Goal: Task Accomplishment & Management: Complete application form

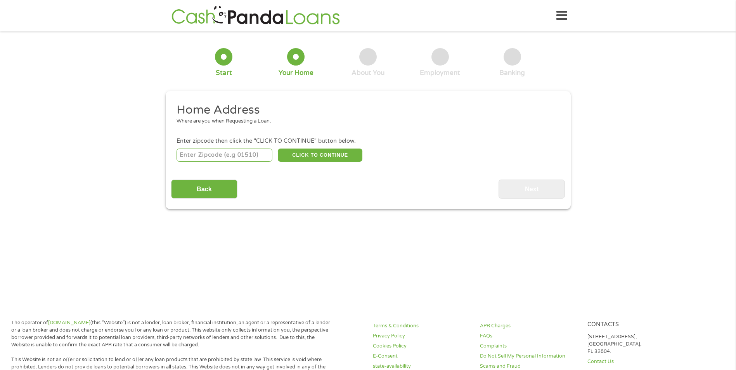
click at [227, 154] on input "number" at bounding box center [225, 155] width 96 height 13
type input "77550"
click at [340, 159] on button "CLICK TO CONTINUE" at bounding box center [320, 155] width 85 height 13
type input "77550"
type input "[GEOGRAPHIC_DATA]"
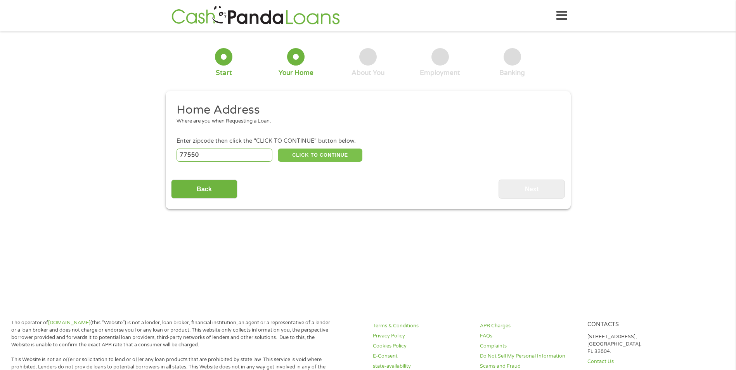
select select "[US_STATE]"
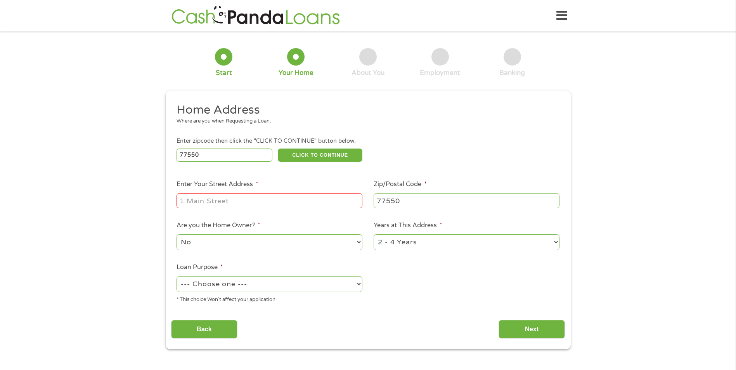
click at [277, 199] on input "Enter Your Street Address *" at bounding box center [270, 200] width 186 height 15
type input "[STREET_ADDRESS]"
click at [417, 200] on input "77550" at bounding box center [467, 200] width 186 height 15
type input "77551"
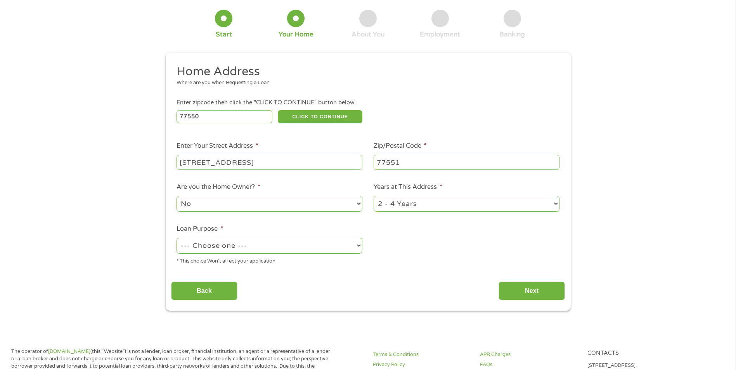
scroll to position [39, 0]
click at [417, 207] on select "1 Year or less 1 - 2 Years 2 - 4 Years Over 4 Years" at bounding box center [467, 204] width 186 height 16
select select "24months"
click at [374, 196] on select "1 Year or less 1 - 2 Years 2 - 4 Years Over 4 Years" at bounding box center [467, 204] width 186 height 16
click at [226, 244] on select "--- Choose one --- Pay Bills Debt Consolidation Home Improvement Major Purchase…" at bounding box center [270, 245] width 186 height 16
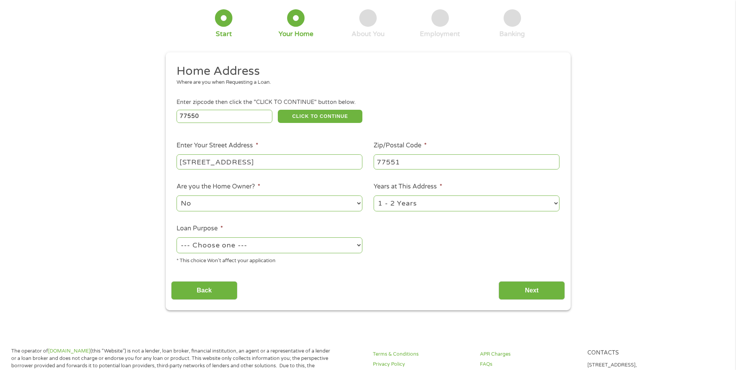
select select "paybills"
click at [177, 237] on select "--- Choose one --- Pay Bills Debt Consolidation Home Improvement Major Purchase…" at bounding box center [270, 245] width 186 height 16
click at [530, 292] on input "Next" at bounding box center [531, 290] width 66 height 19
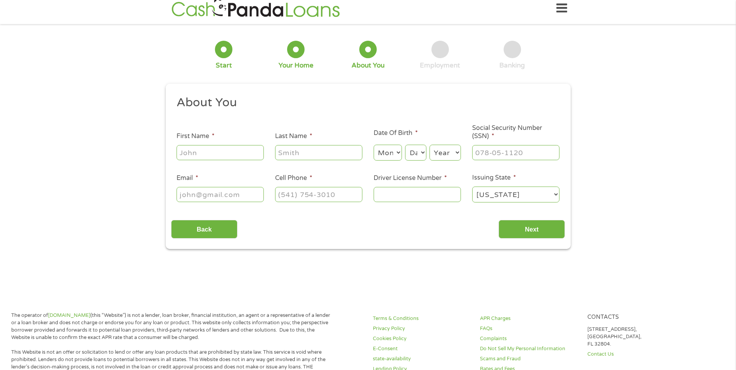
scroll to position [0, 0]
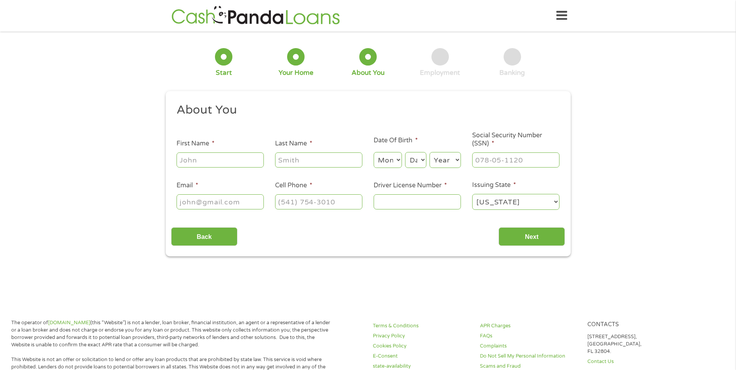
click at [237, 161] on input "First Name *" at bounding box center [220, 159] width 87 height 15
type input "[PERSON_NAME]"
select select "12"
select select "31"
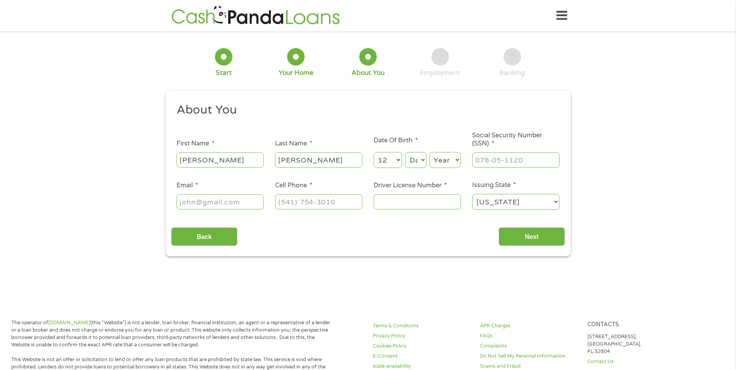
select select "1966"
type input "[EMAIL_ADDRESS][DOMAIN_NAME]"
type input "[PHONE_NUMBER]"
click at [486, 159] on input "___-__-____" at bounding box center [515, 159] width 87 height 15
type input "451-39-5167"
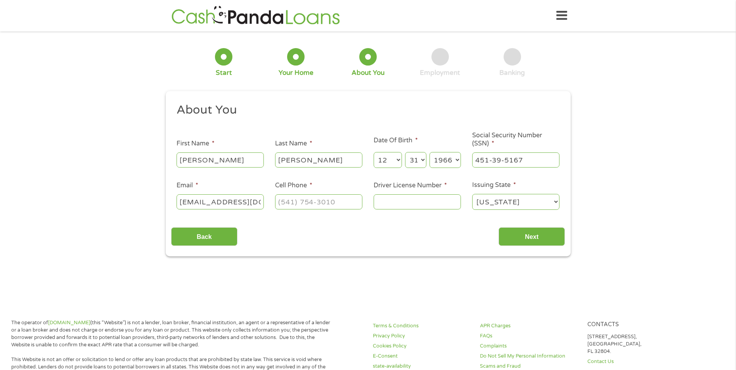
type input "[EMAIL_ADDRESS][DOMAIN_NAME](832) 973-9250"
type input "(___) ___-____"
click at [259, 199] on input "[EMAIL_ADDRESS][DOMAIN_NAME](832) 973-9250" at bounding box center [220, 201] width 87 height 15
type input "[EMAIL_ADDRESS][DOMAIN_NAME]"
drag, startPoint x: 282, startPoint y: 199, endPoint x: 319, endPoint y: 180, distance: 41.3
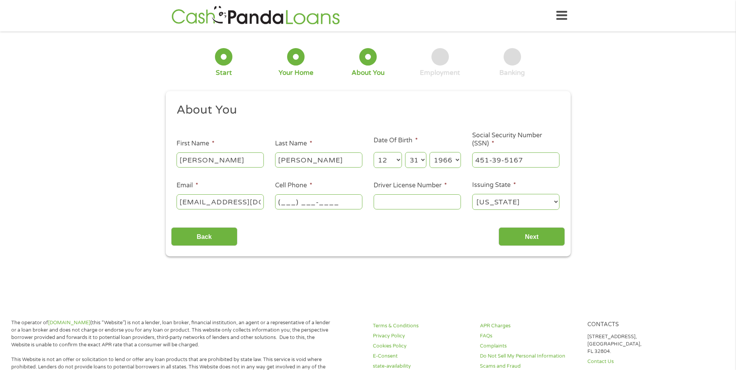
click at [282, 199] on input "(___) ___-____" at bounding box center [318, 201] width 87 height 15
type input "[PHONE_NUMBER]"
click at [410, 202] on input "Driver License Number *" at bounding box center [417, 201] width 87 height 15
type input "14160620"
drag, startPoint x: 428, startPoint y: 205, endPoint x: 335, endPoint y: 180, distance: 96.5
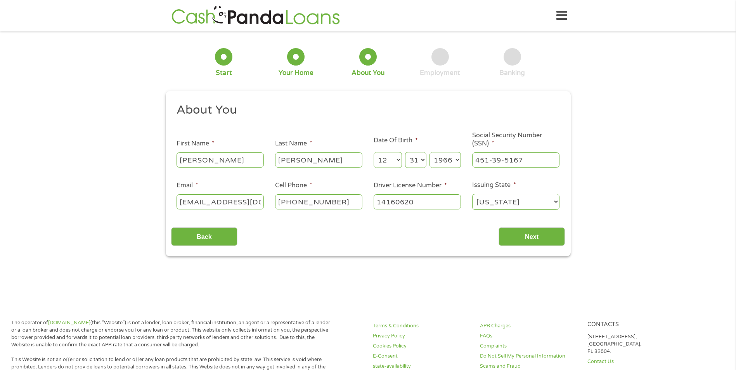
click at [335, 195] on ul "About You This field is hidden when viewing the form Title * --- Choose one ---…" at bounding box center [368, 159] width 394 height 114
type input "ldsassy@(409) [DOMAIN_NAME]"
type input "(___) ___-____"
type input "[EMAIL_ADDRESS][DOMAIN_NAME]"
drag, startPoint x: 250, startPoint y: 199, endPoint x: 116, endPoint y: 169, distance: 136.7
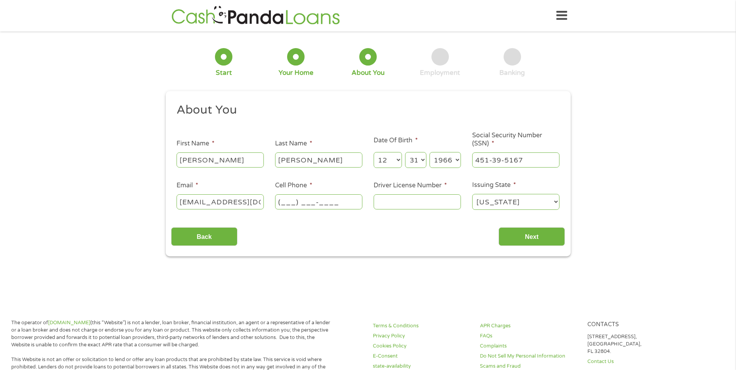
click at [116, 169] on div "1 Start 2 Your Home 3 About You 4 Employment 5 Banking 6 This field is hidden w…" at bounding box center [368, 147] width 736 height 220
click at [540, 154] on input "451-39-5167" at bounding box center [515, 159] width 87 height 15
type input "___-__-____"
